Goal: Navigation & Orientation: Find specific page/section

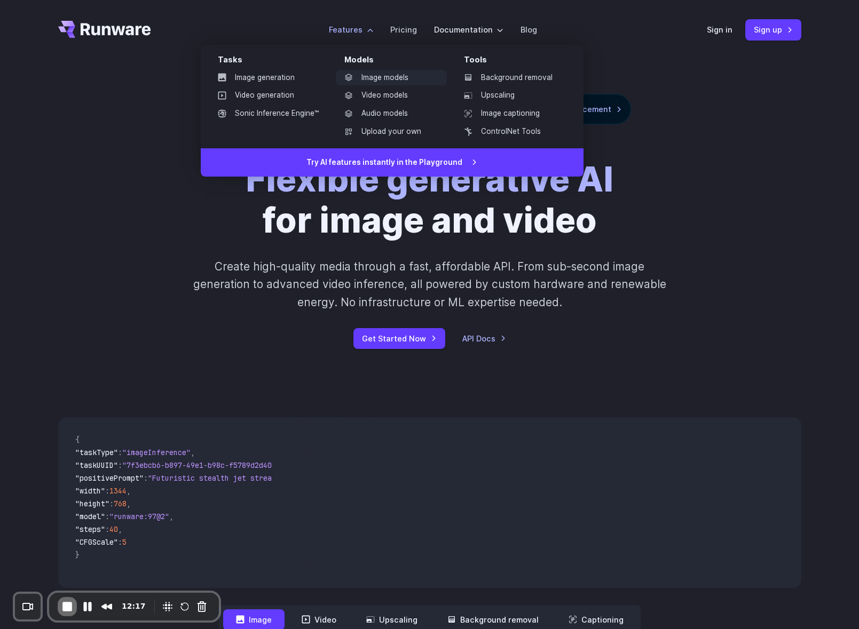
click at [380, 77] on link "Image models" at bounding box center [391, 78] width 111 height 16
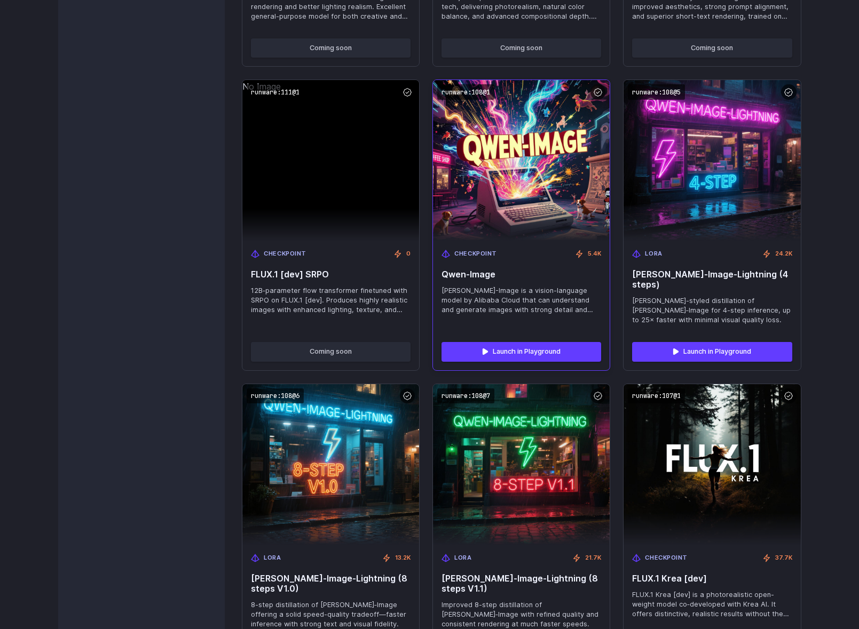
scroll to position [1206, 0]
